Goal: Information Seeking & Learning: Learn about a topic

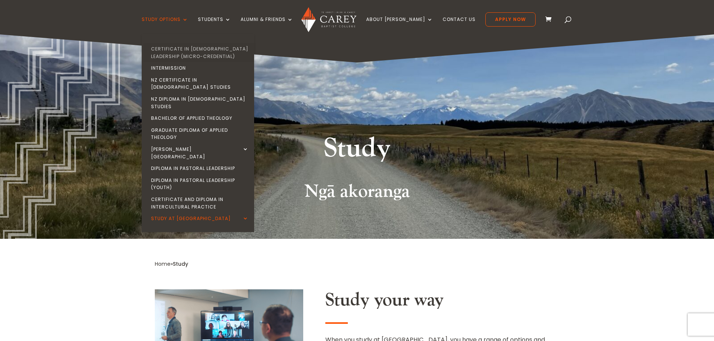
click at [206, 49] on link "Certificate in [DEMOGRAPHIC_DATA] Leadership (Micro-credential)" at bounding box center [200, 52] width 112 height 19
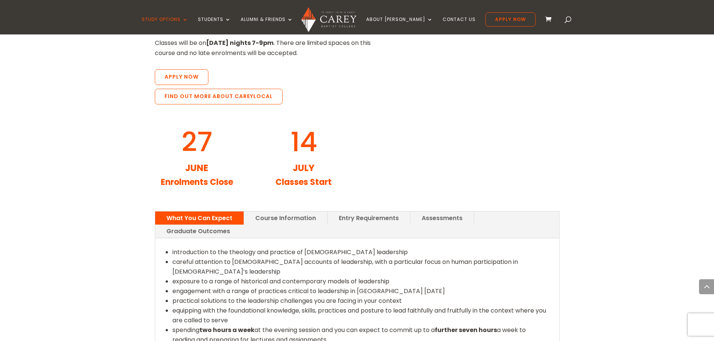
scroll to position [824, 0]
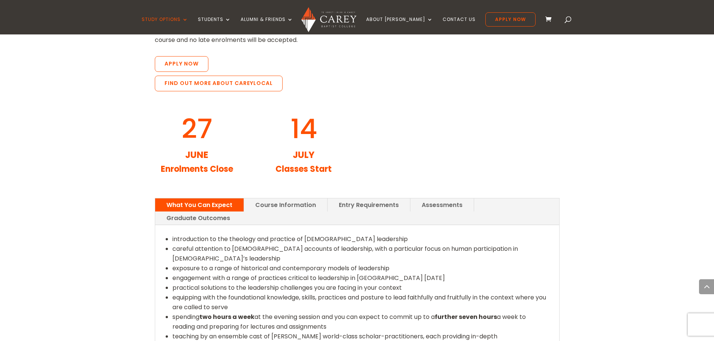
click at [306, 199] on link "Course Information" at bounding box center [285, 205] width 83 height 13
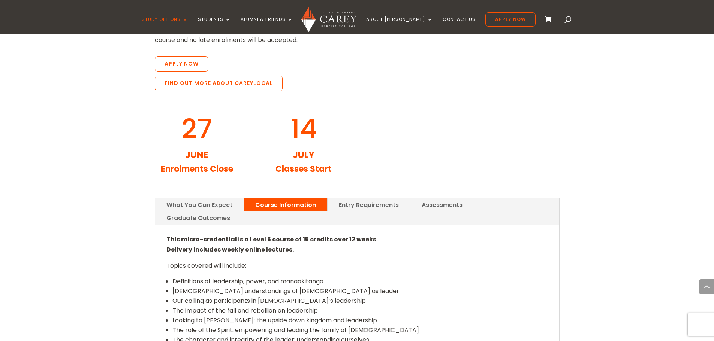
click at [369, 199] on link "Entry Requirements" at bounding box center [369, 205] width 82 height 13
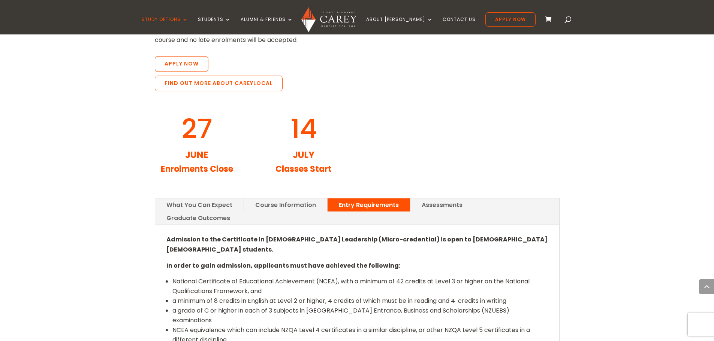
click at [450, 199] on link "Assessments" at bounding box center [441, 205] width 63 height 13
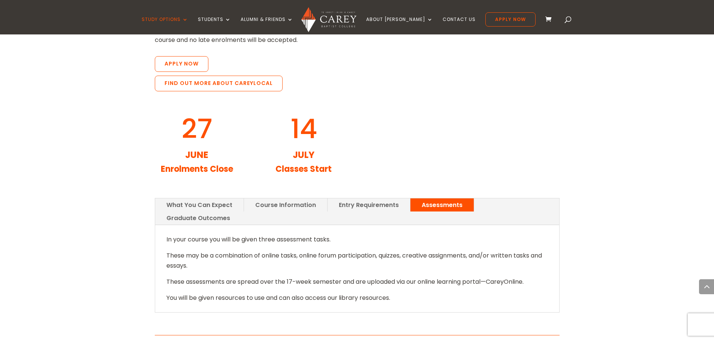
click at [241, 212] on link "Graduate Outcomes" at bounding box center [198, 218] width 86 height 13
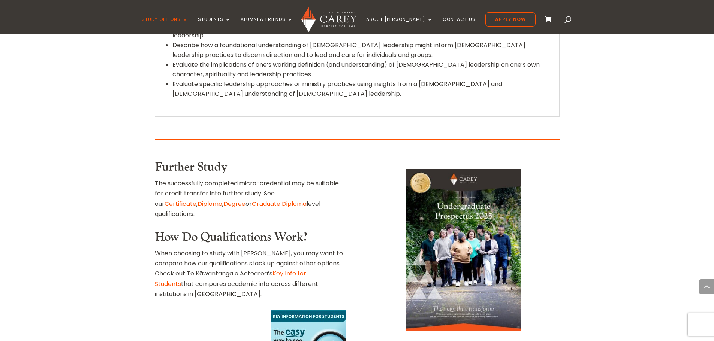
scroll to position [1049, 0]
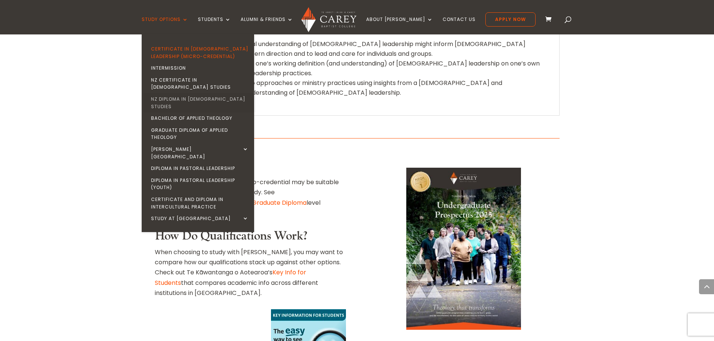
click at [213, 93] on link "NZ Diploma in [DEMOGRAPHIC_DATA] Studies" at bounding box center [200, 102] width 112 height 19
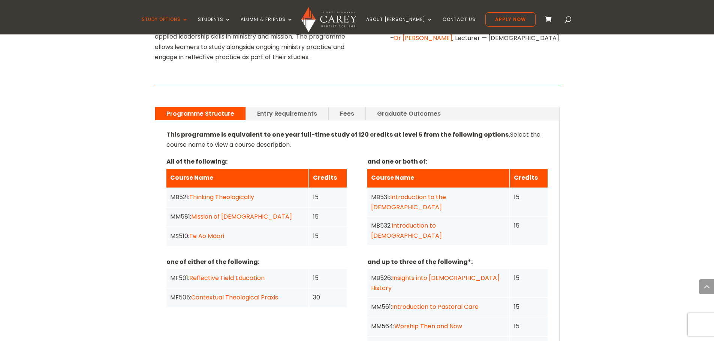
scroll to position [300, 0]
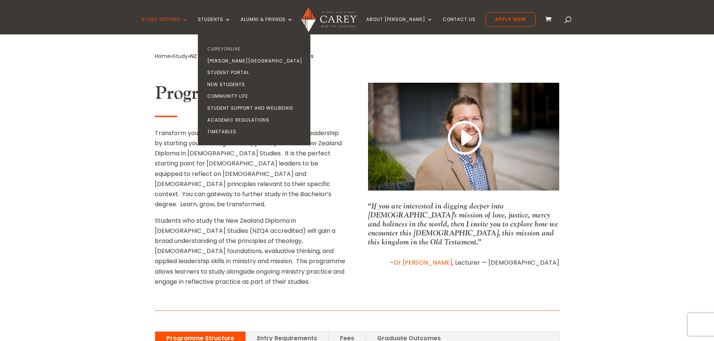
click at [247, 47] on link "CareyOnline" at bounding box center [256, 49] width 112 height 12
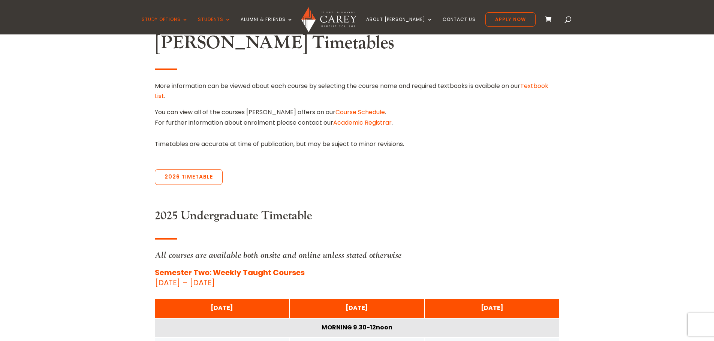
scroll to position [225, 0]
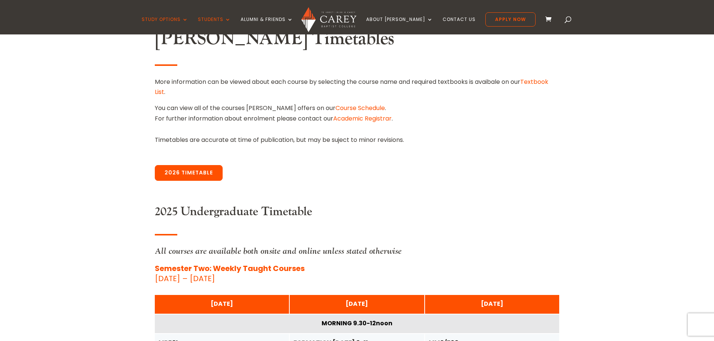
click at [190, 170] on link "2026 Timetable" at bounding box center [189, 173] width 68 height 16
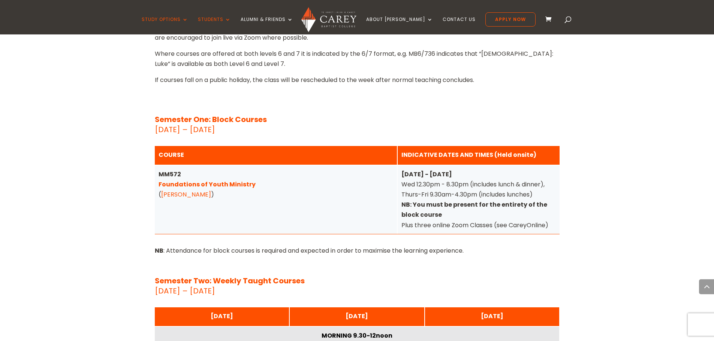
scroll to position [2154, 0]
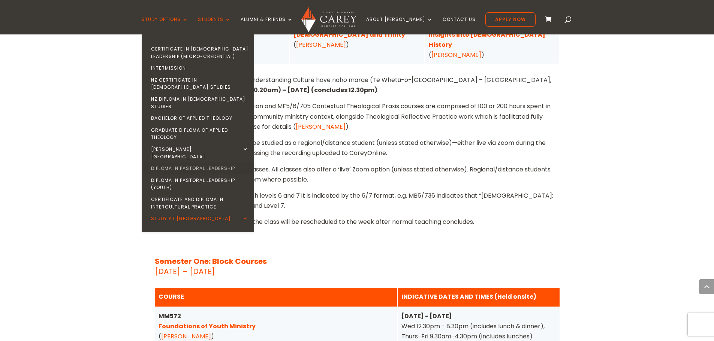
click at [222, 163] on link "Diploma in Pastoral Leadership" at bounding box center [200, 169] width 112 height 12
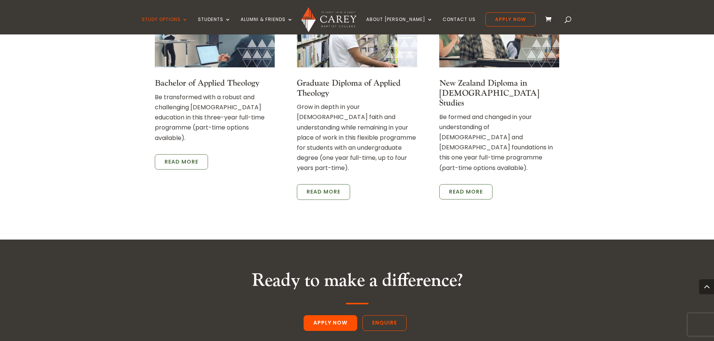
scroll to position [1349, 0]
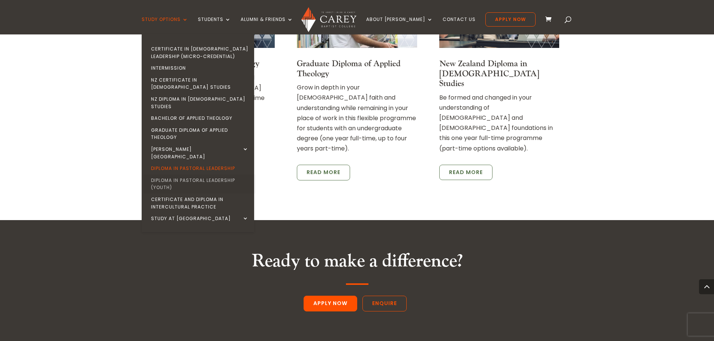
click at [229, 175] on link "Diploma in Pastoral Leadership (Youth)" at bounding box center [200, 184] width 112 height 19
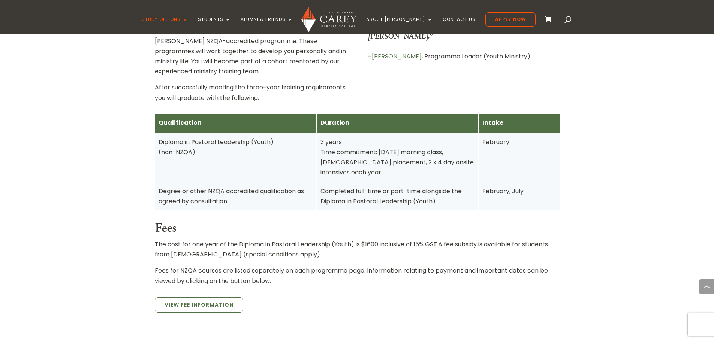
scroll to position [450, 0]
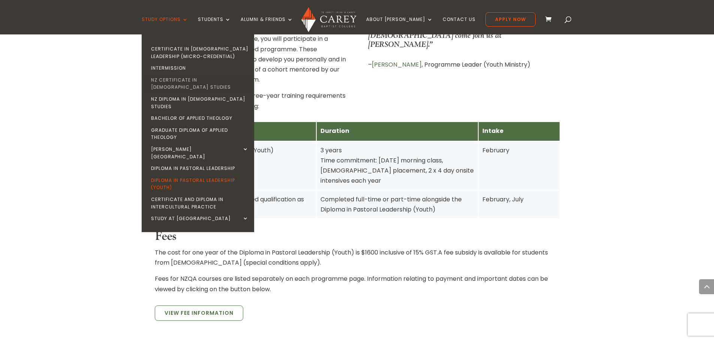
click at [205, 78] on link "NZ Certificate in [DEMOGRAPHIC_DATA] Studies" at bounding box center [200, 83] width 112 height 19
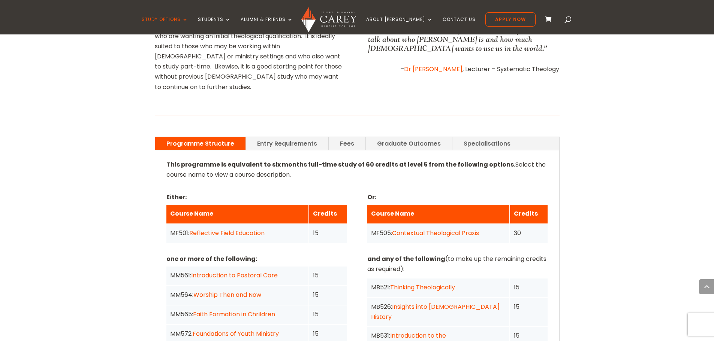
scroll to position [487, 0]
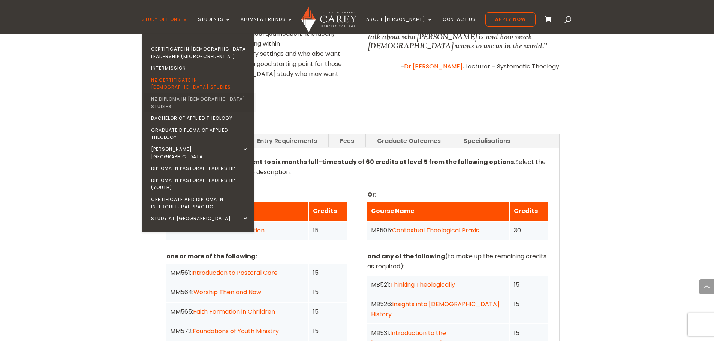
click at [214, 93] on link "NZ Diploma in [DEMOGRAPHIC_DATA] Studies" at bounding box center [200, 102] width 112 height 19
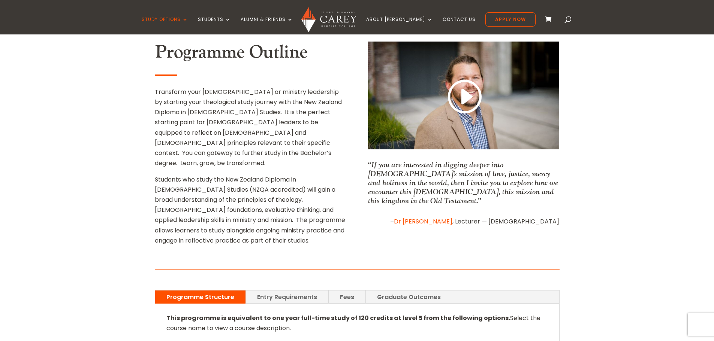
scroll to position [450, 0]
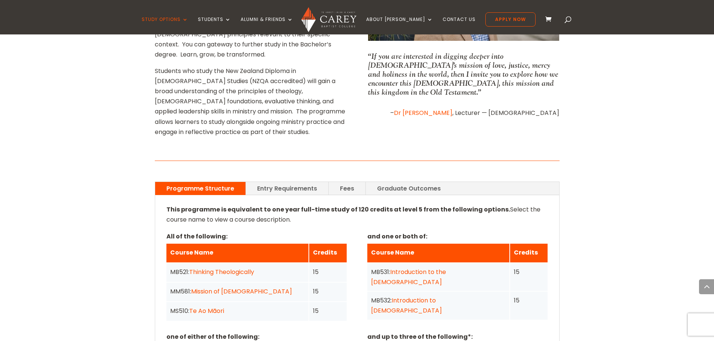
click at [394, 182] on link "Graduate Outcomes" at bounding box center [409, 188] width 86 height 13
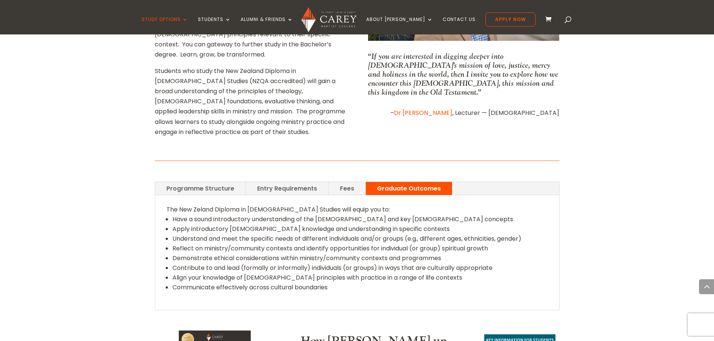
click at [230, 182] on link "Programme Structure" at bounding box center [200, 188] width 90 height 13
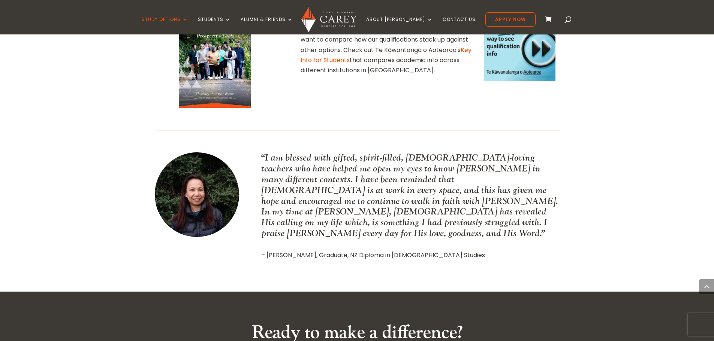
scroll to position [1049, 0]
